Goal: Information Seeking & Learning: Learn about a topic

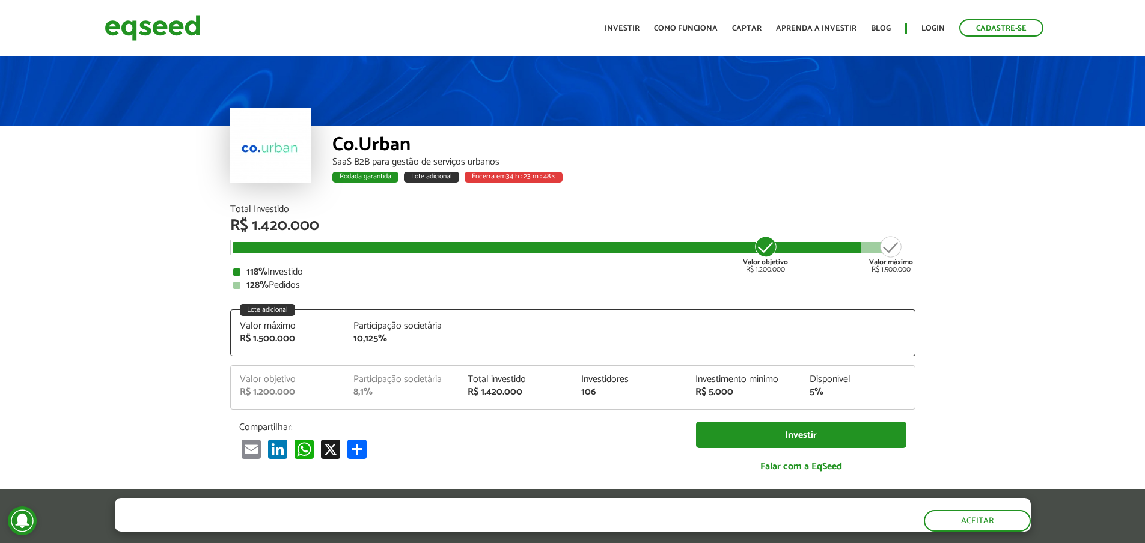
click at [396, 322] on div "Participação societária" at bounding box center [401, 327] width 96 height 10
click at [297, 328] on div "Valor máximo" at bounding box center [288, 327] width 96 height 10
click at [297, 326] on div "Valor máximo" at bounding box center [288, 327] width 96 height 10
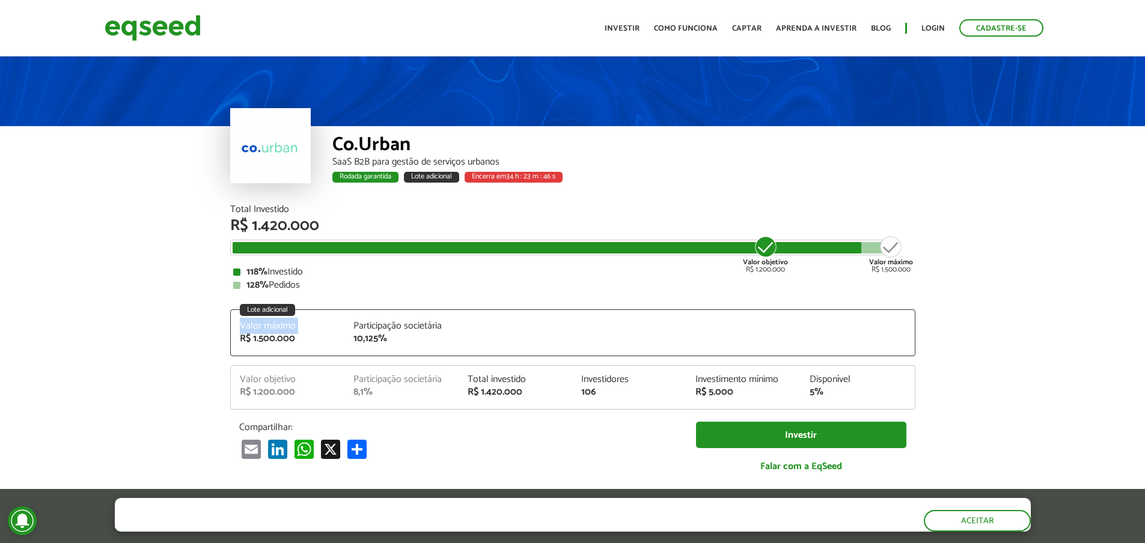
click at [297, 326] on div "Valor máximo" at bounding box center [288, 327] width 96 height 10
click at [304, 284] on div "128% Pedidos" at bounding box center [572, 286] width 679 height 10
click at [304, 283] on div "128% Pedidos" at bounding box center [572, 286] width 679 height 10
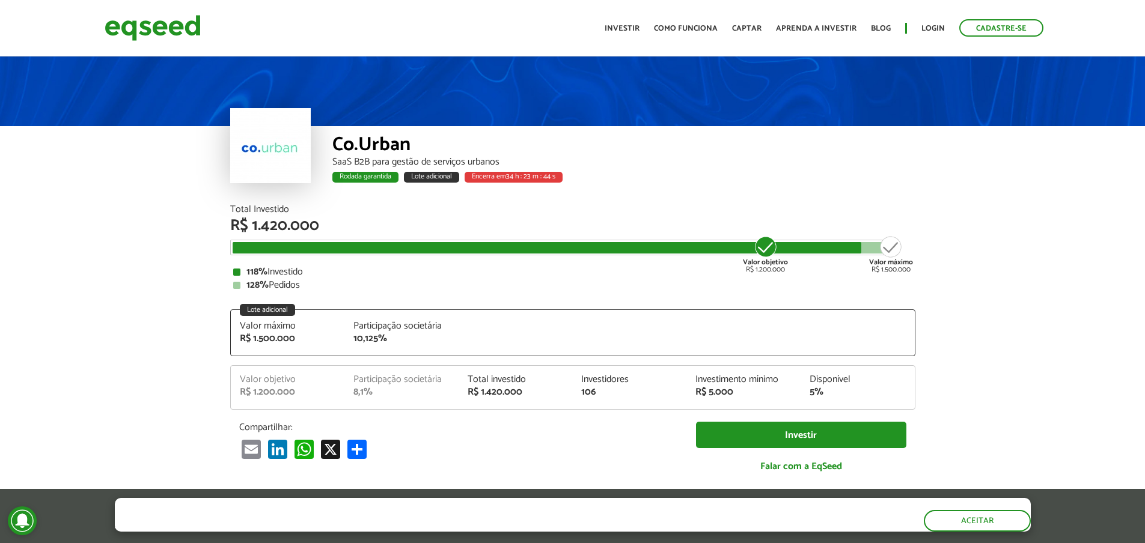
click at [332, 256] on div "Total Investido R$ 1.420.000 Valor objetivo R$ 1.200.000 Valor máximo R$ 1.500.…" at bounding box center [572, 247] width 685 height 85
click at [724, 397] on div "R$ 5.000" at bounding box center [743, 393] width 96 height 10
click at [729, 394] on div "R$ 5.000" at bounding box center [743, 393] width 96 height 10
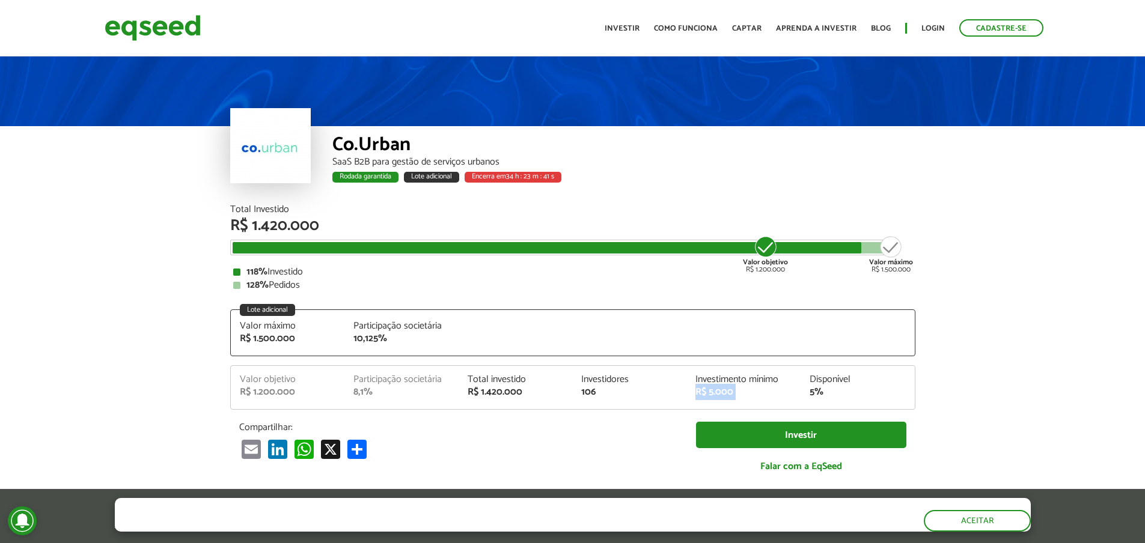
click at [729, 394] on div "R$ 5.000" at bounding box center [743, 393] width 96 height 10
click at [700, 397] on div "R$ 5.000" at bounding box center [743, 393] width 96 height 10
drag, startPoint x: 332, startPoint y: 162, endPoint x: 498, endPoint y: 162, distance: 165.3
click at [498, 162] on div "SaaS B2B para gestão de serviços urbanos" at bounding box center [623, 162] width 583 height 10
click at [385, 141] on div "Co.Urban" at bounding box center [623, 146] width 583 height 22
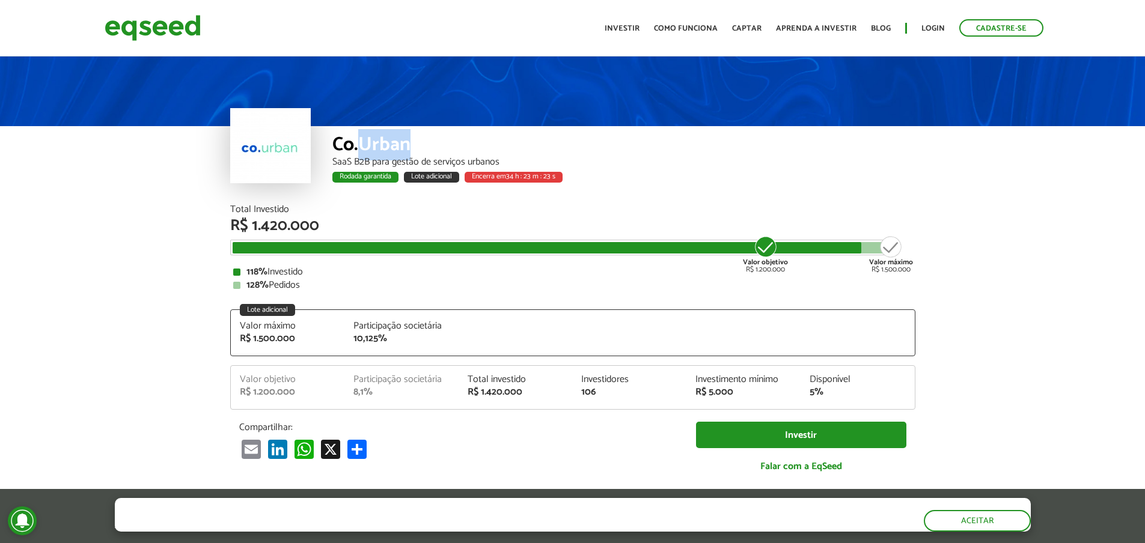
click at [385, 140] on div "Co.Urban" at bounding box center [623, 146] width 583 height 22
drag, startPoint x: 385, startPoint y: 141, endPoint x: 348, endPoint y: 147, distance: 37.2
click at [348, 147] on div "Co.Urban" at bounding box center [623, 146] width 583 height 22
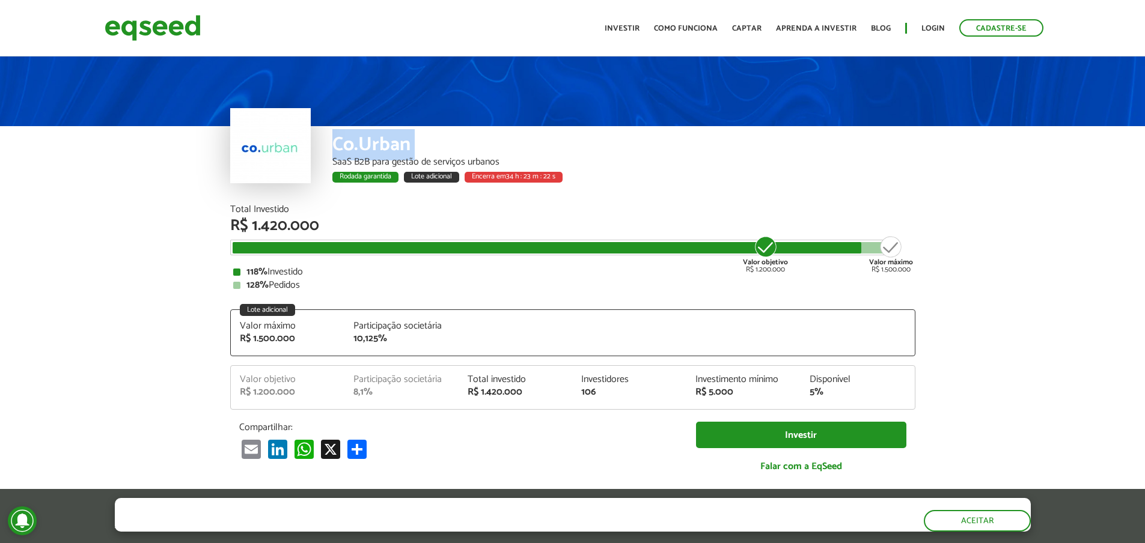
click at [348, 147] on div "Co.Urban" at bounding box center [623, 146] width 583 height 22
click at [426, 143] on div "Co.Urban" at bounding box center [623, 146] width 583 height 22
click at [427, 141] on div "Co.Urban" at bounding box center [623, 146] width 583 height 22
click at [194, 40] on img at bounding box center [153, 28] width 96 height 32
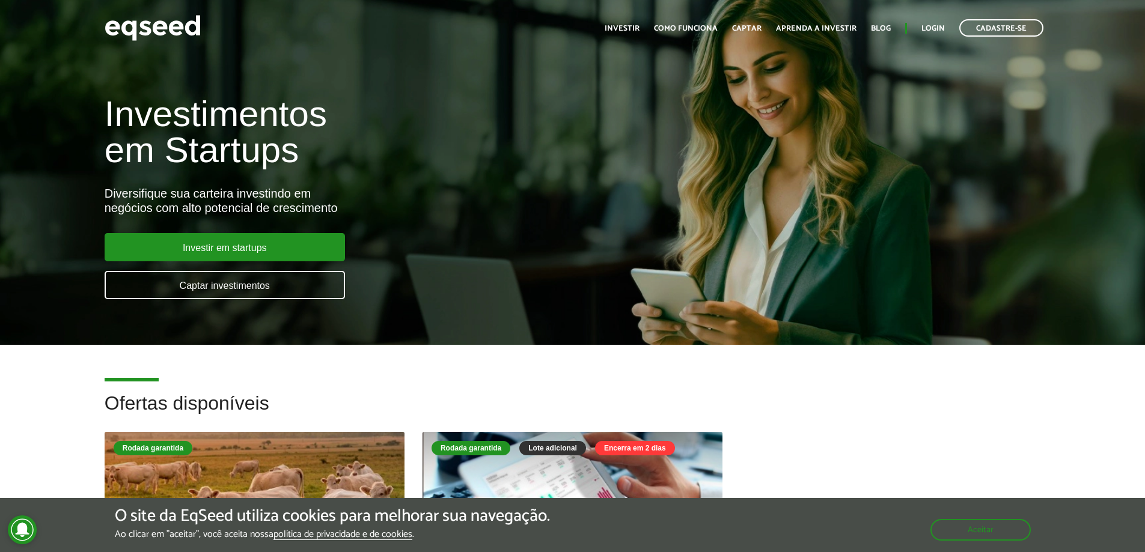
click at [172, 96] on h1 "Investimentos em Startups" at bounding box center [382, 132] width 555 height 72
click at [493, 134] on h1 "Investimentos em Startups" at bounding box center [382, 132] width 555 height 72
click at [1003, 531] on button "Aceitar" at bounding box center [982, 529] width 98 height 19
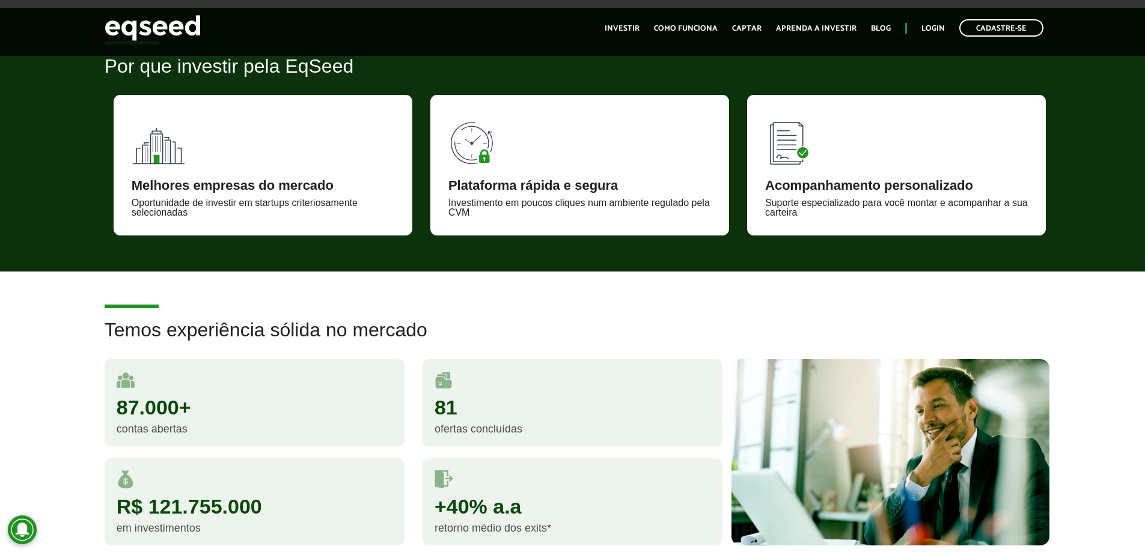
scroll to position [962, 0]
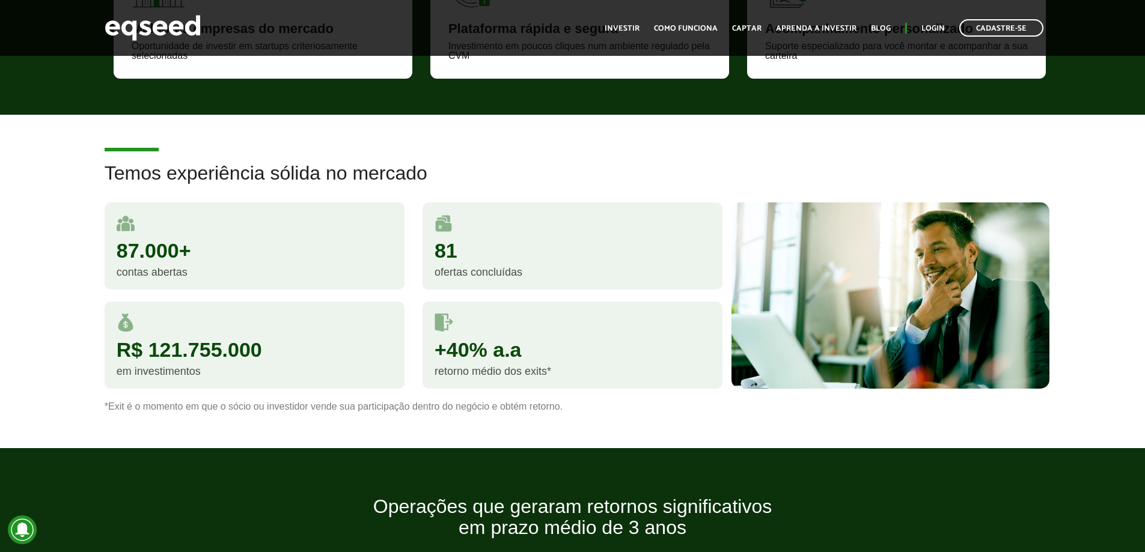
click at [408, 365] on div "R$ 121.755.000 em investimentos" at bounding box center [255, 351] width 318 height 99
click at [703, 275] on div "ofertas concluídas" at bounding box center [573, 272] width 276 height 11
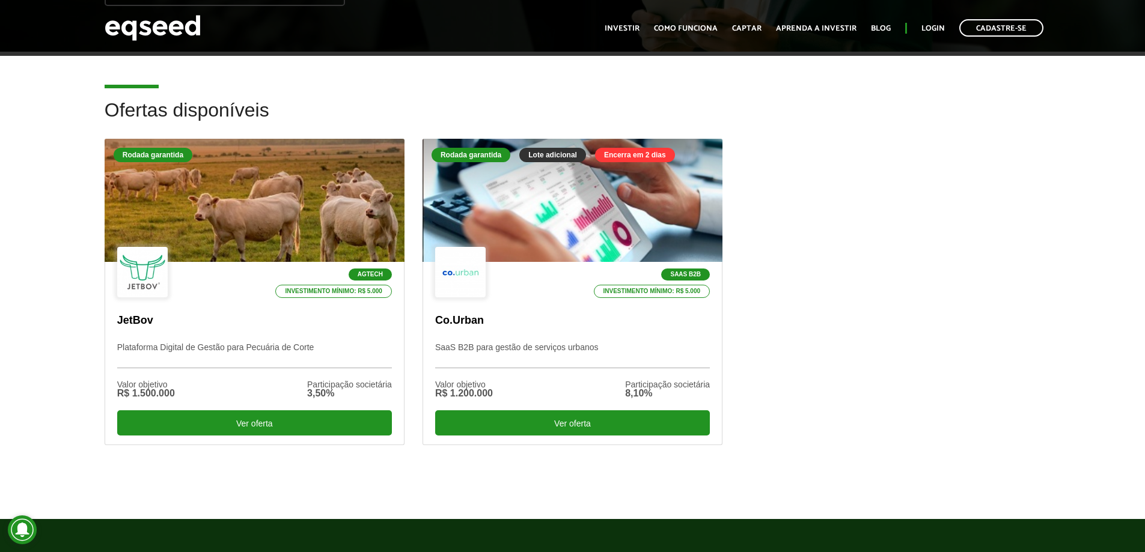
scroll to position [0, 0]
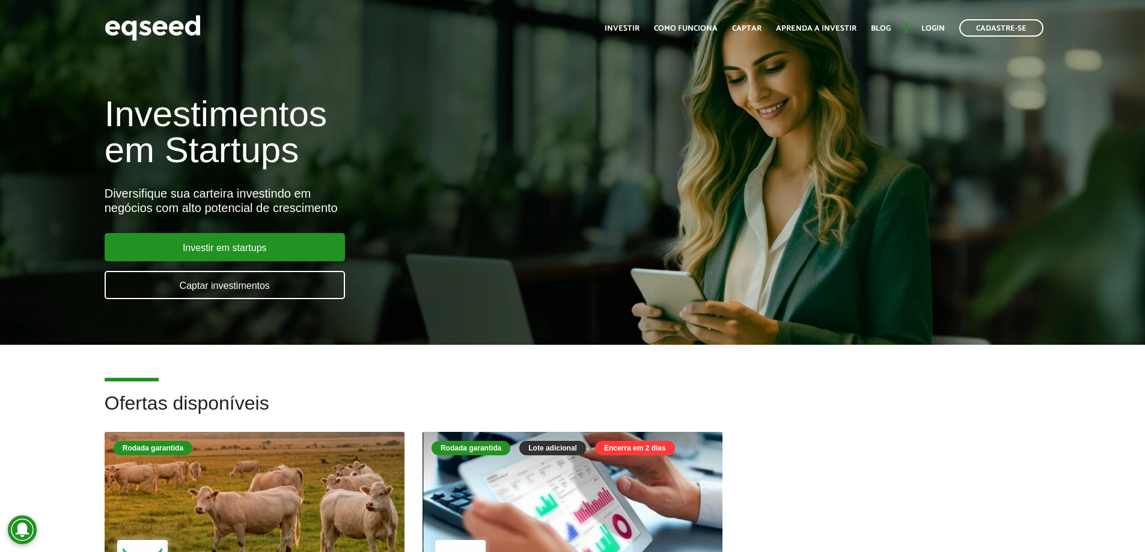
click at [832, 308] on div "Investimentos em Startups Diversifique sua carteira investindo em negócios com …" at bounding box center [572, 190] width 1145 height 237
drag, startPoint x: 1064, startPoint y: 177, endPoint x: 801, endPoint y: 176, distance: 263.3
click at [801, 176] on div "Investimentos em Startups Diversifique sua carteira investindo em negócios com …" at bounding box center [572, 190] width 1145 height 237
